Goal: Transaction & Acquisition: Purchase product/service

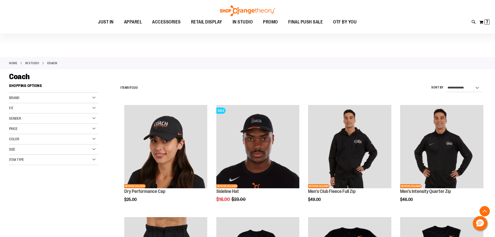
scroll to position [158, 0]
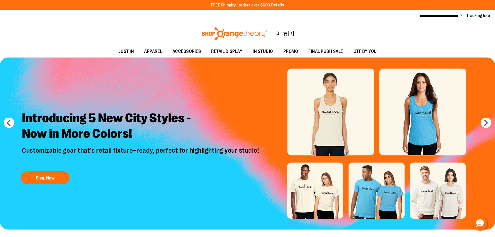
click at [264, 51] on span "IN STUDIO" at bounding box center [263, 52] width 20 height 12
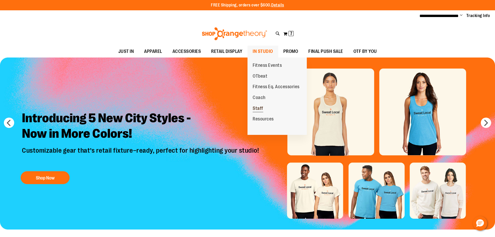
click at [262, 109] on span "Staff" at bounding box center [258, 109] width 11 height 6
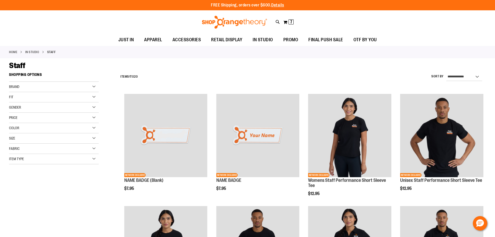
scroll to position [0, 0]
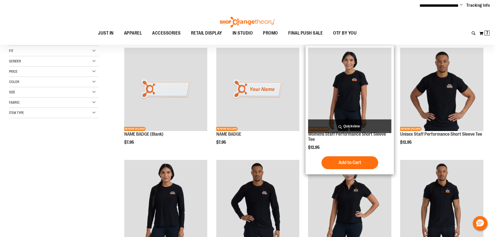
click at [379, 94] on img "product" at bounding box center [349, 89] width 83 height 83
click at [330, 77] on img "product" at bounding box center [349, 89] width 83 height 83
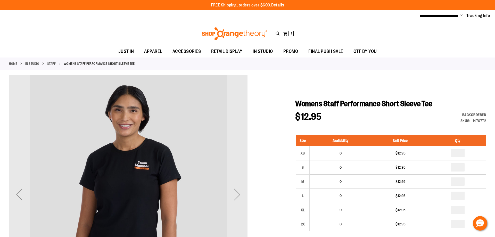
type input "**********"
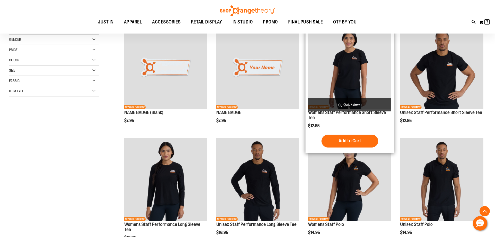
scroll to position [22, 0]
click at [352, 102] on span "Quickview" at bounding box center [349, 105] width 83 height 14
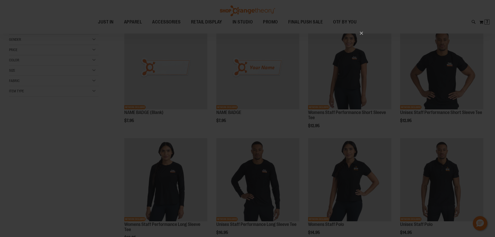
scroll to position [0, 0]
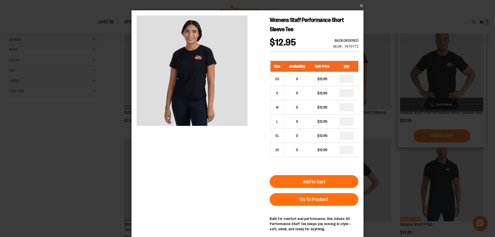
click at [418, 129] on div "×" at bounding box center [247, 118] width 495 height 237
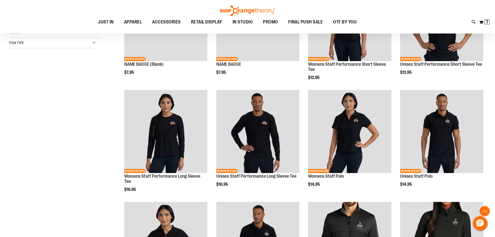
scroll to position [101, 0]
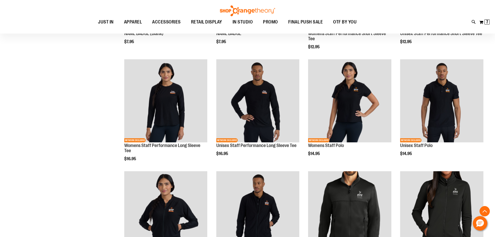
click at [69, 126] on div "**********" at bounding box center [247, 117] width 477 height 388
